Goal: Task Accomplishment & Management: Use online tool/utility

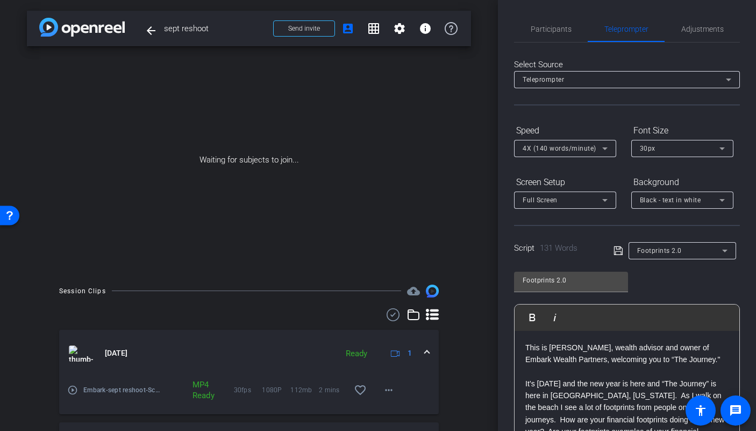
scroll to position [99, 0]
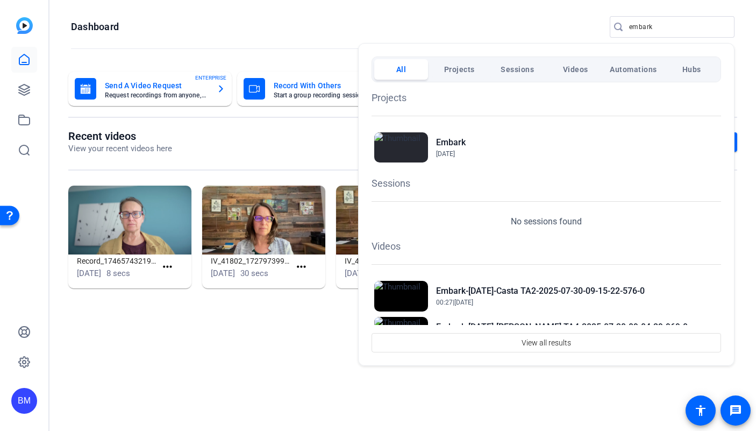
click at [653, 29] on div at bounding box center [378, 215] width 756 height 431
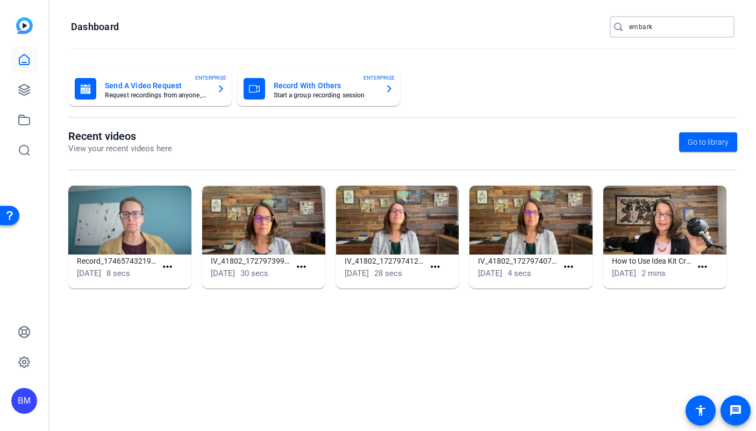
drag, startPoint x: 657, startPoint y: 26, endPoint x: 605, endPoint y: 27, distance: 51.1
click at [606, 27] on openreel-page-title "Dashboard embark" at bounding box center [403, 27] width 664 height 22
type input "Endicott"
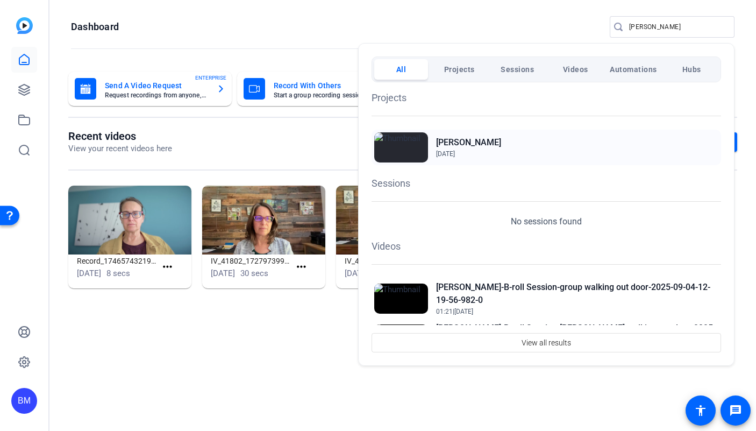
click at [452, 144] on h2 "Endicott" at bounding box center [468, 142] width 65 height 13
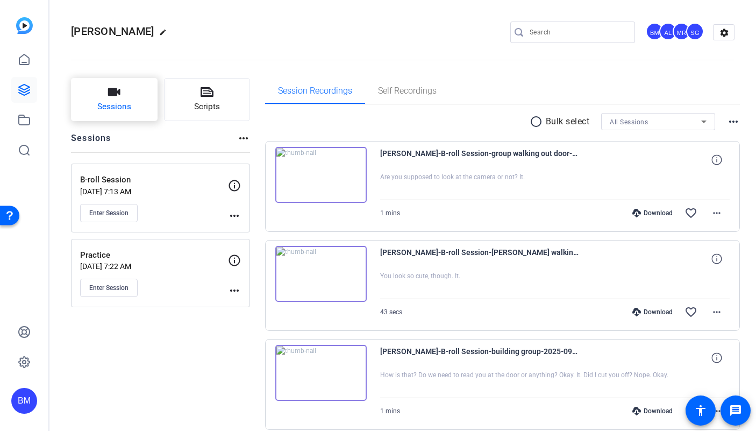
click at [125, 107] on span "Sessions" at bounding box center [114, 107] width 34 height 12
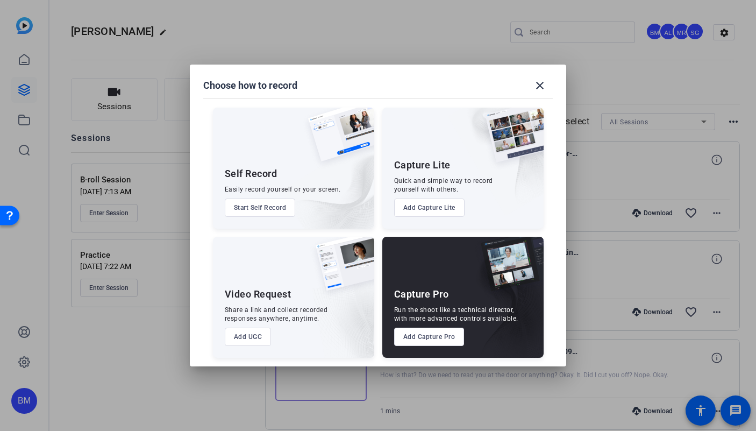
click at [443, 335] on button "Add Capture Pro" at bounding box center [429, 336] width 70 height 18
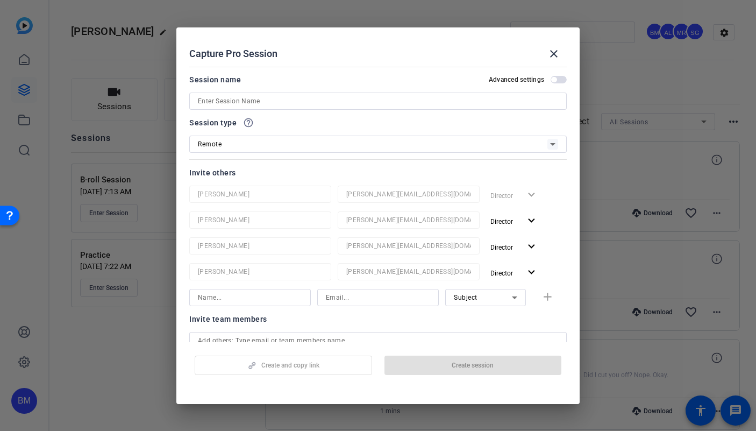
click at [267, 97] on input at bounding box center [378, 101] width 360 height 13
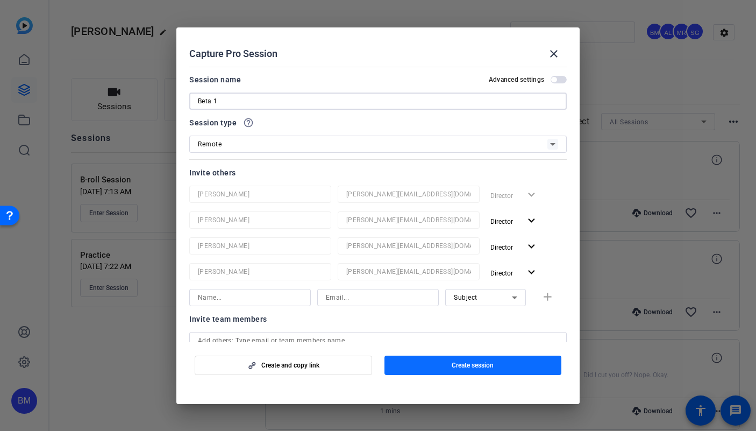
type input "Beta 1"
click at [454, 363] on span "Create session" at bounding box center [473, 365] width 42 height 9
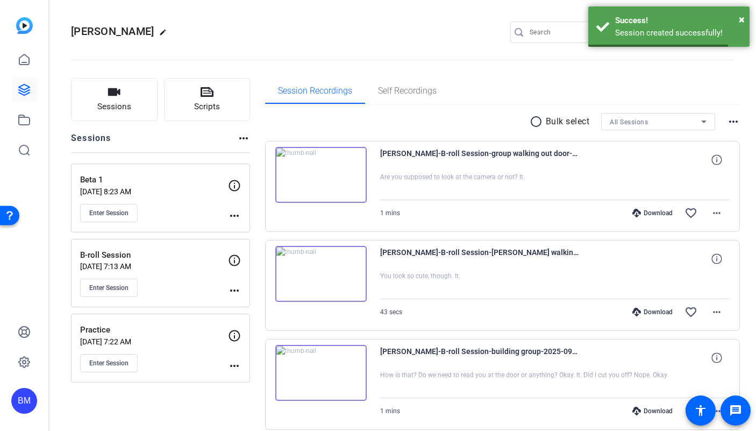
click at [215, 70] on openreel-divider-bar at bounding box center [403, 56] width 664 height 33
click at [229, 104] on button "Scripts" at bounding box center [207, 99] width 87 height 43
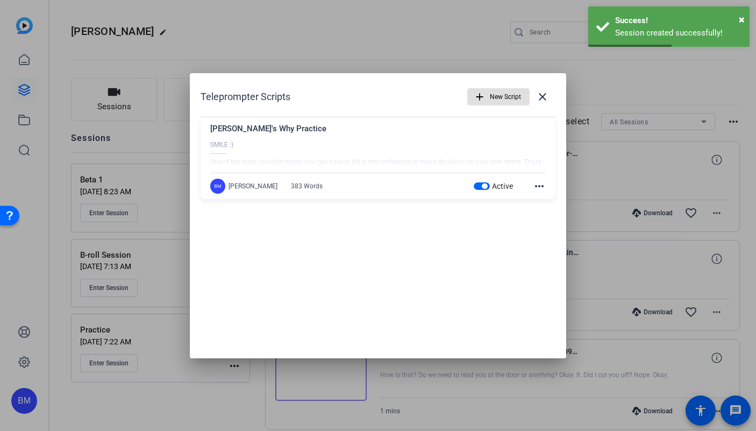
click at [485, 97] on mat-icon "add" at bounding box center [480, 97] width 12 height 12
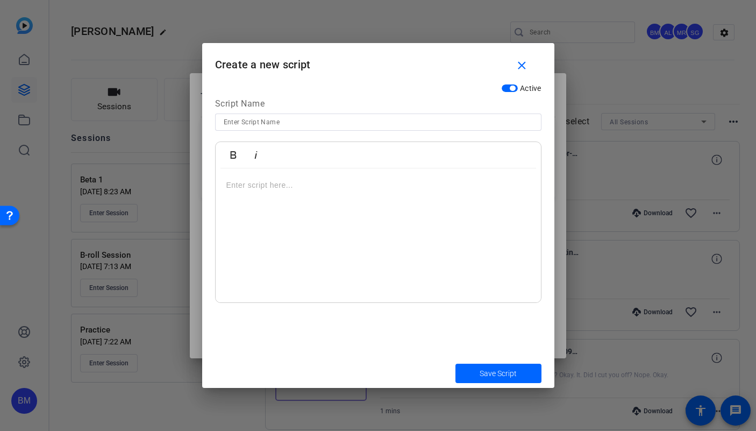
click at [465, 107] on div "Script Name" at bounding box center [378, 105] width 326 height 16
click at [461, 118] on input at bounding box center [378, 122] width 309 height 13
type input "Lori's Why"
click at [320, 185] on p at bounding box center [378, 185] width 304 height 12
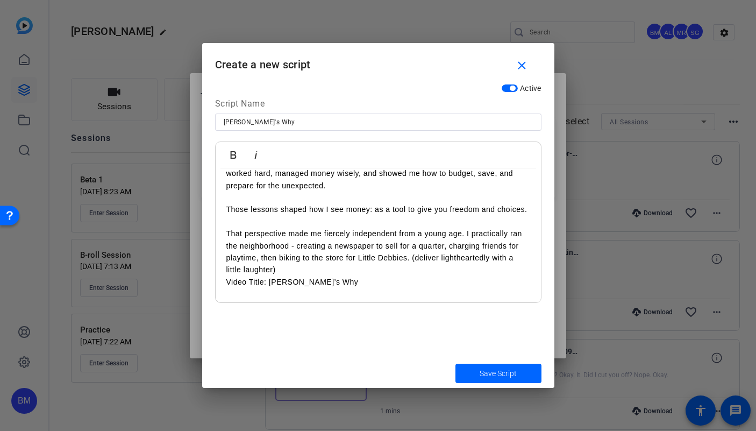
scroll to position [35, 0]
drag, startPoint x: 278, startPoint y: 284, endPoint x: 411, endPoint y: 274, distance: 133.7
click at [411, 274] on p "That perspective made me fiercely independent from a young age. I practically r…" at bounding box center [378, 252] width 304 height 48
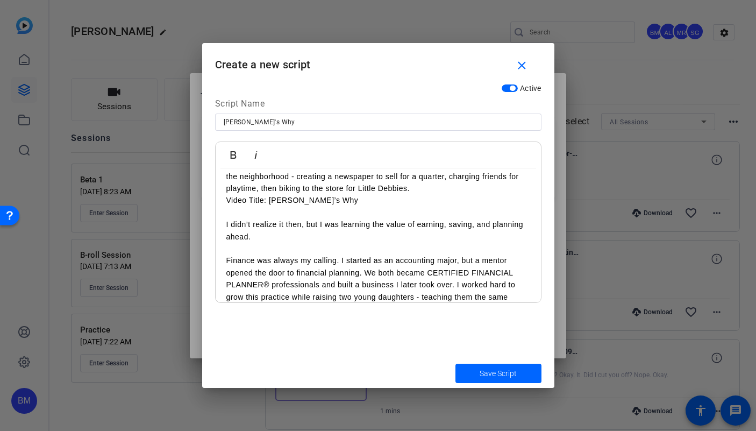
scroll to position [105, 0]
drag, startPoint x: 241, startPoint y: 222, endPoint x: 217, endPoint y: 212, distance: 25.6
click at [217, 212] on div "One of the most valuable things you can have in life is the confidence to make …" at bounding box center [378, 320] width 325 height 515
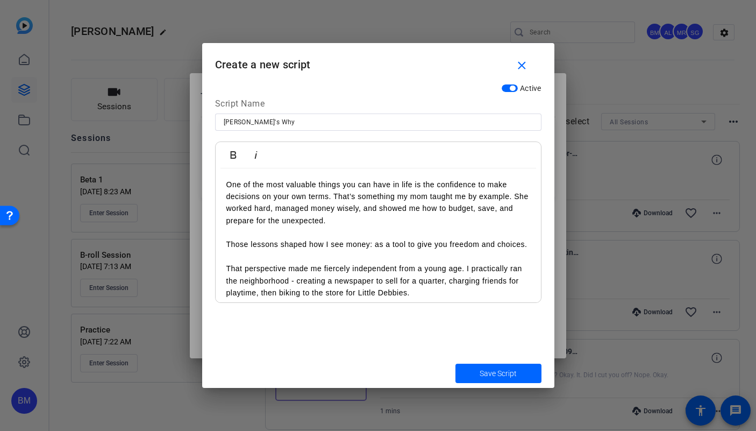
scroll to position [0, 0]
click at [225, 183] on div "One of the most valuable things you can have in life is the confidence to make …" at bounding box center [378, 419] width 325 height 503
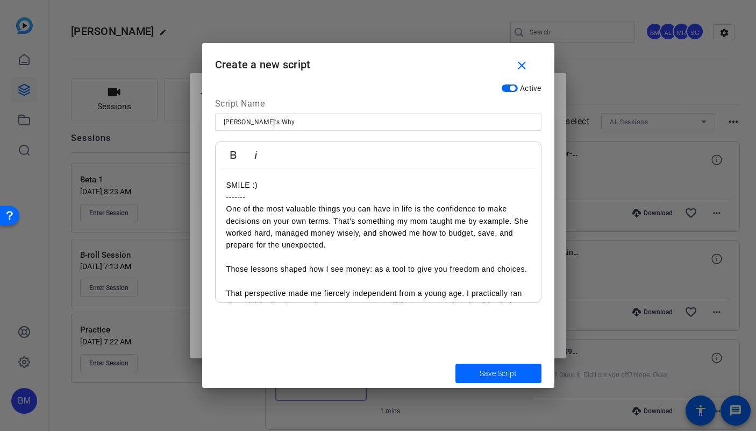
scroll to position [15, 0]
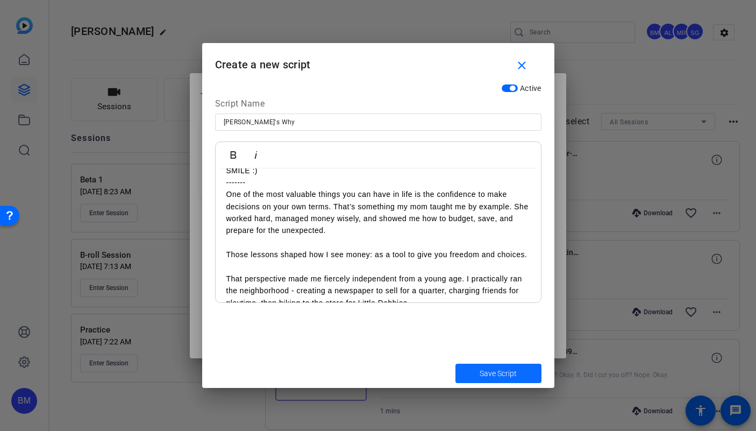
click at [490, 365] on span "submit" at bounding box center [498, 373] width 86 height 26
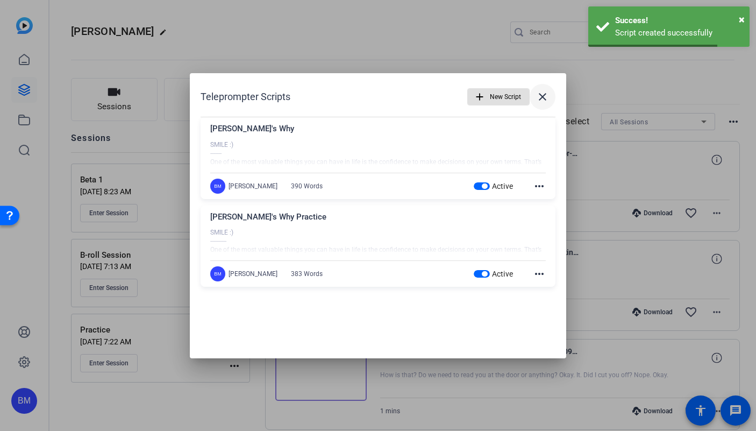
click at [543, 100] on mat-icon "close" at bounding box center [542, 96] width 13 height 13
